Goal: Check status: Check status

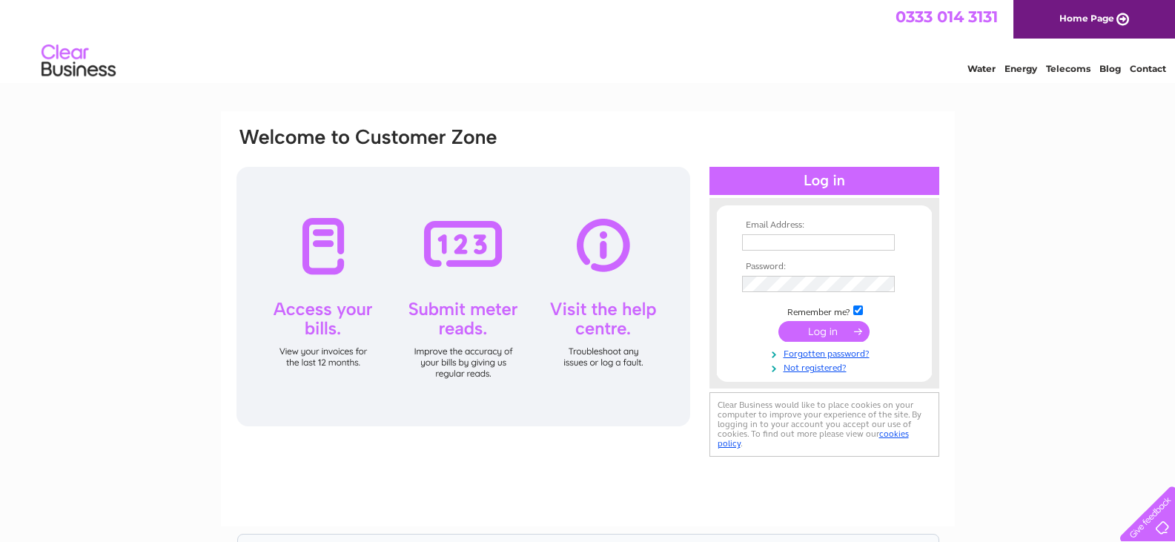
type input "[EMAIL_ADDRESS][DOMAIN_NAME]"
click at [836, 334] on input "submit" at bounding box center [823, 331] width 91 height 21
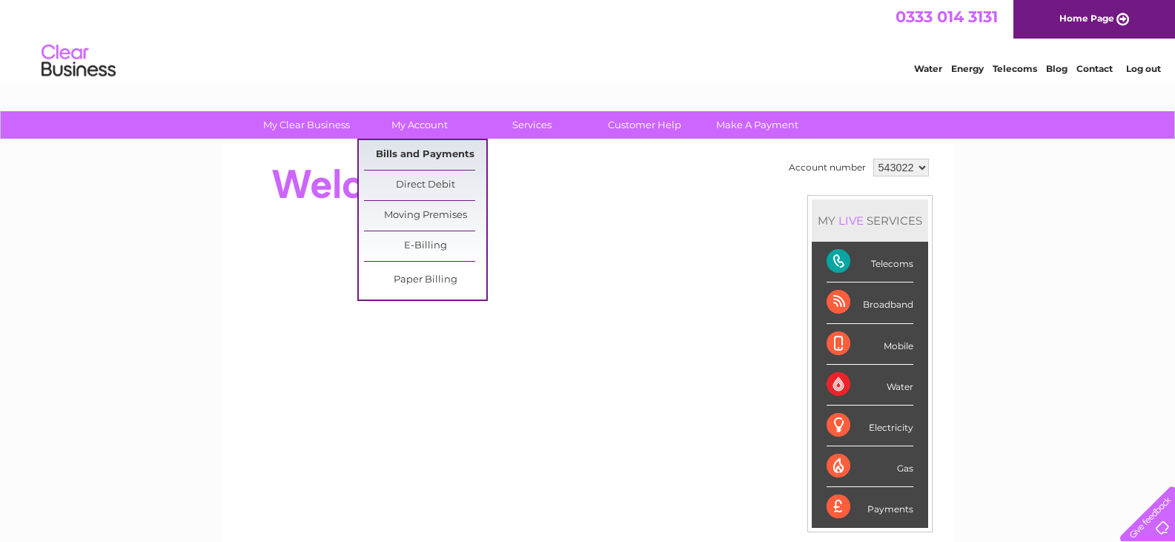
click at [419, 151] on link "Bills and Payments" at bounding box center [425, 155] width 122 height 30
